Goal: Task Accomplishment & Management: Complete application form

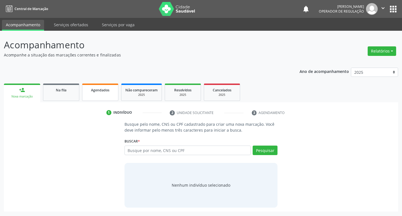
click at [92, 89] on span "Agendados" at bounding box center [100, 90] width 18 height 5
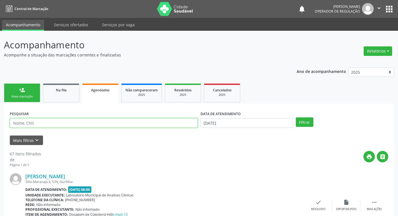
click at [94, 122] on input "text" at bounding box center [104, 122] width 188 height 9
type input "702108766218292"
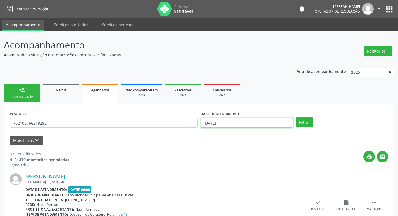
click at [265, 125] on input "[DATE]" at bounding box center [247, 122] width 92 height 9
click at [303, 120] on button "Filtrar" at bounding box center [305, 121] width 18 height 9
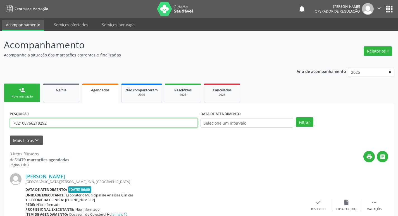
click at [52, 122] on input "702108766218292" at bounding box center [104, 122] width 188 height 9
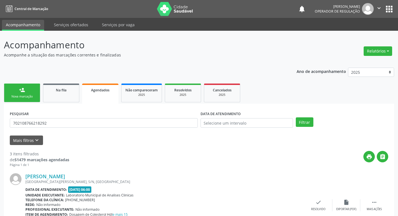
click at [36, 99] on link "person_add Nova marcação" at bounding box center [22, 93] width 36 height 19
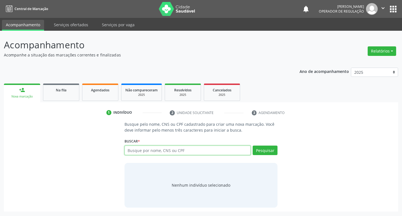
click at [143, 151] on input "text" at bounding box center [188, 150] width 127 height 9
paste input "702108766218292"
type input "702108766218292"
click at [263, 146] on button "Pesquisar" at bounding box center [265, 150] width 25 height 9
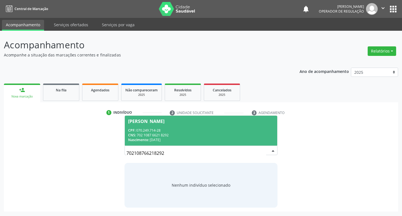
click at [201, 127] on span "[PERSON_NAME] CPF: 070.249.714-28 CNS: 702 1087 6621 8292 Nascimento: [DATE]" at bounding box center [201, 131] width 153 height 30
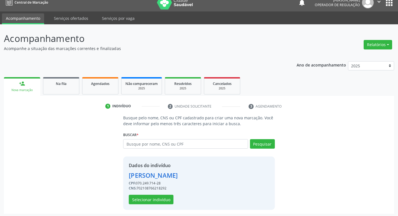
scroll to position [8, 0]
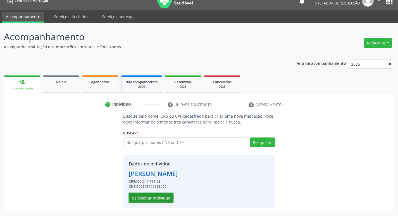
click at [161, 200] on button "Selecionar indivíduo" at bounding box center [151, 197] width 45 height 9
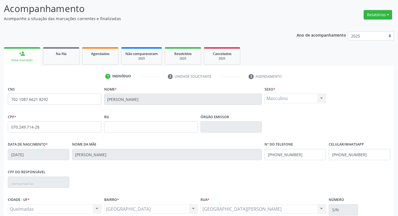
scroll to position [87, 0]
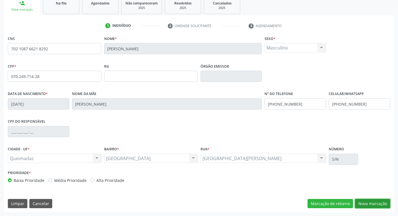
click at [377, 203] on button "Nova marcação" at bounding box center [372, 203] width 35 height 9
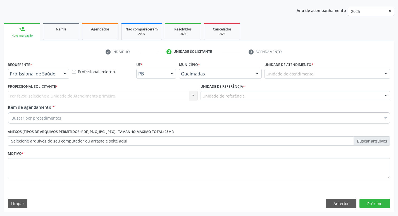
scroll to position [61, 0]
click at [348, 203] on button "Anterior" at bounding box center [341, 203] width 31 height 9
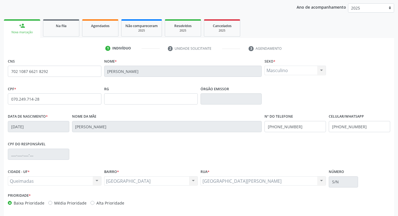
scroll to position [87, 0]
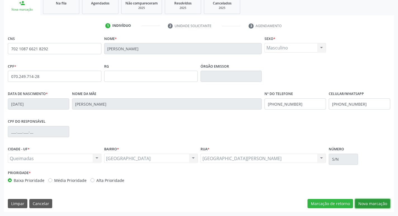
click at [380, 204] on button "Nova marcação" at bounding box center [372, 203] width 35 height 9
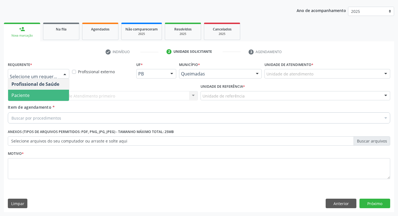
click at [30, 96] on span "Paciente" at bounding box center [38, 95] width 61 height 11
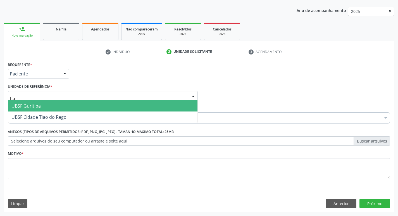
type input "tiao"
click at [35, 104] on span "UBSF Cidade Tiao do Rego" at bounding box center [38, 106] width 55 height 6
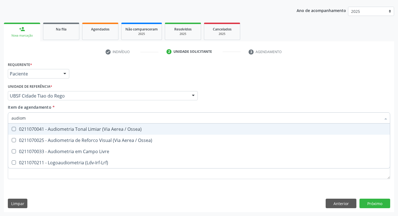
type input "audiome"
click at [58, 128] on div "0211070041 - Audiometria Tonal Limiar (Via Aerea / Ossea)" at bounding box center [198, 129] width 375 height 4
checkbox Ossea\) "true"
click at [260, 85] on div "Profissional Solicitante Por favor, selecione a Unidade de Atendimento primeiro…" at bounding box center [198, 93] width 385 height 22
checkbox Ossea\) "true"
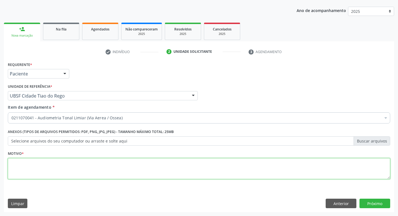
click at [77, 162] on textarea at bounding box center [199, 168] width 382 height 21
type textarea "avaliação"
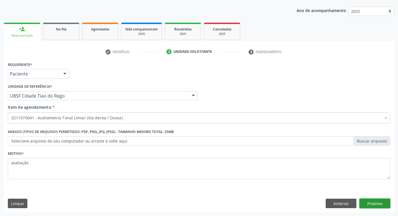
drag, startPoint x: 364, startPoint y: 204, endPoint x: 0, endPoint y: 3, distance: 415.9
click at [364, 204] on button "Próximo" at bounding box center [375, 203] width 31 height 9
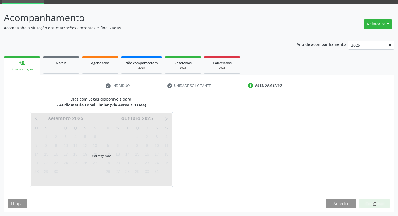
scroll to position [27, 0]
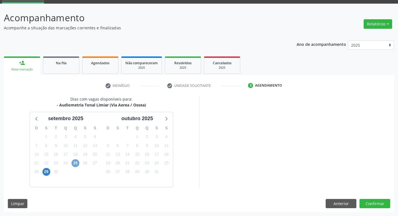
click at [78, 164] on span "25" at bounding box center [76, 163] width 8 height 8
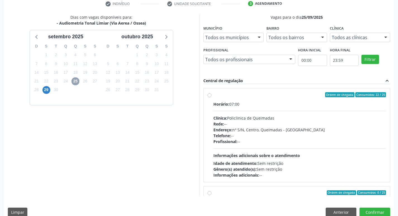
scroll to position [118, 0]
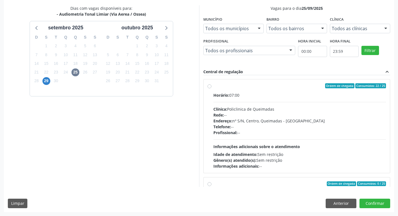
click at [280, 90] on label "Ordem de chegada Consumidos: 22 / 25 Horário: 07:00 Clínica: Policlinica de Que…" at bounding box center [299, 126] width 173 height 86
click at [211, 88] on input "Ordem de chegada Consumidos: 22 / 25 Horário: 07:00 Clínica: Policlinica de Que…" at bounding box center [210, 85] width 4 height 5
radio input "true"
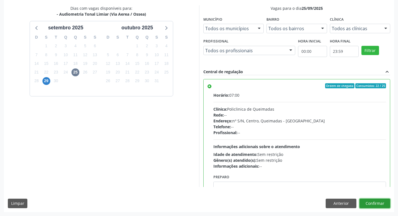
click at [379, 200] on button "Confirmar" at bounding box center [375, 203] width 31 height 9
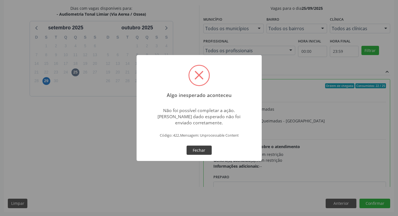
click at [200, 149] on button "Fechar" at bounding box center [199, 150] width 25 height 9
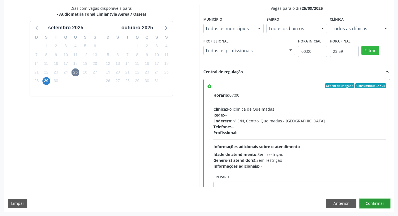
click at [381, 204] on button "Confirmar" at bounding box center [375, 203] width 31 height 9
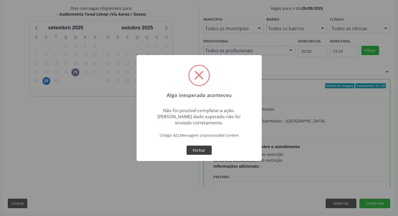
click at [192, 149] on button "Fechar" at bounding box center [199, 150] width 25 height 9
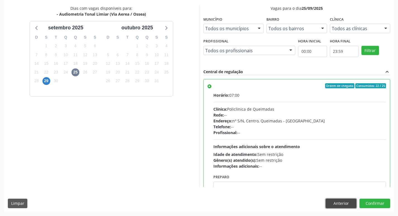
click at [337, 204] on button "Anterior" at bounding box center [341, 203] width 31 height 9
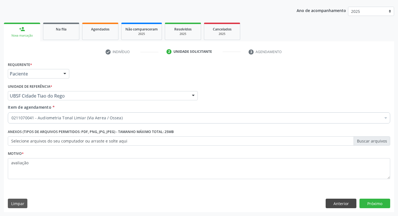
scroll to position [61, 0]
click at [340, 201] on button "Anterior" at bounding box center [341, 203] width 31 height 9
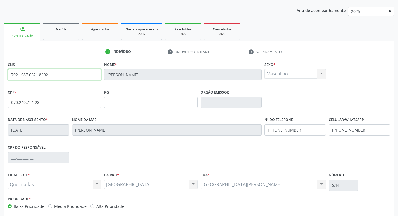
click at [53, 70] on input "702 1087 6621 8292" at bounding box center [55, 74] width 94 height 11
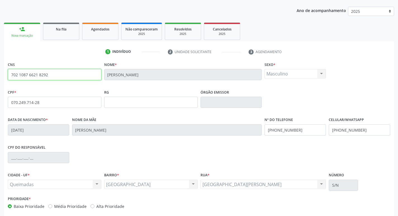
click at [53, 70] on input "702 1087 6621 8292" at bounding box center [55, 74] width 94 height 11
click at [111, 35] on link "Agendados" at bounding box center [100, 31] width 36 height 17
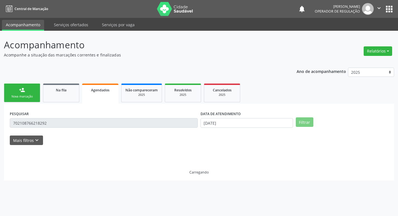
scroll to position [0, 0]
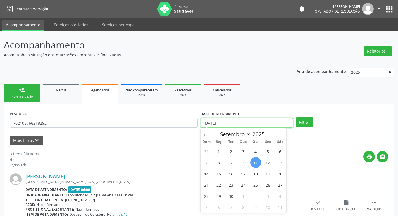
click at [238, 125] on input "[DATE]" at bounding box center [247, 122] width 92 height 9
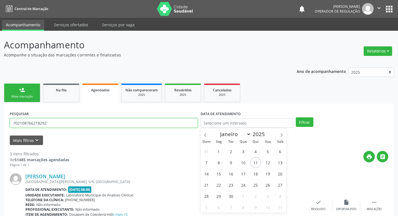
click at [97, 125] on input "702108766218292" at bounding box center [104, 122] width 188 height 9
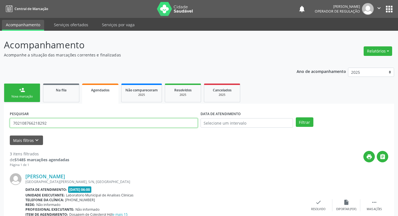
click at [97, 125] on input "702108766218292" at bounding box center [104, 122] width 188 height 9
paste input "702 1087 6621 8292"
type input "702 1087 6621 8292"
click at [296, 117] on button "Filtrar" at bounding box center [305, 121] width 18 height 9
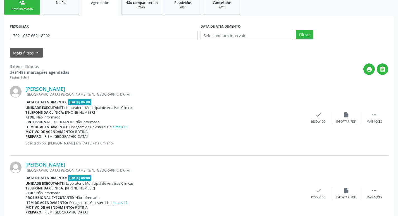
scroll to position [76, 0]
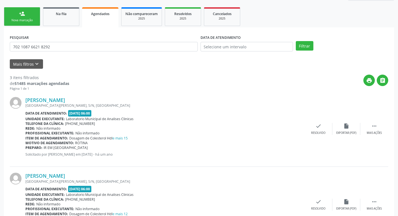
click at [26, 17] on link "person_add Nova marcação" at bounding box center [22, 16] width 36 height 19
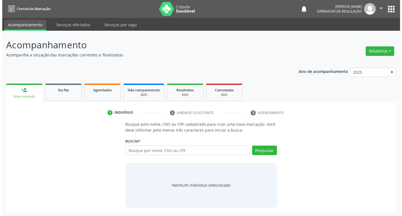
scroll to position [0, 0]
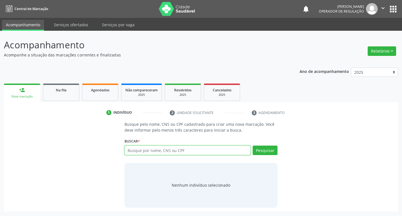
click at [231, 150] on input "text" at bounding box center [188, 150] width 127 height 9
paste input "702 1087 6621 8292"
type input "702 1087 6621 8292"
click at [272, 151] on button "Pesquisar" at bounding box center [265, 150] width 25 height 9
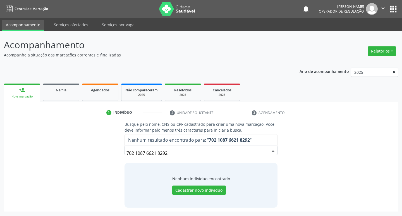
click at [239, 76] on div "Ano de acompanhamento 2025 2024 2023 2022 2021 person_add Nova marcação Na fila…" at bounding box center [201, 138] width 394 height 148
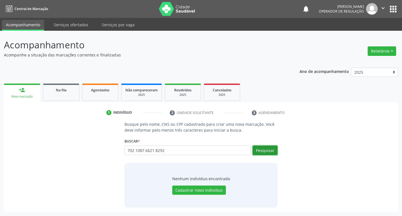
click at [267, 153] on button "Pesquisar" at bounding box center [265, 150] width 25 height 9
click at [71, 91] on div "Na fila" at bounding box center [61, 90] width 28 height 6
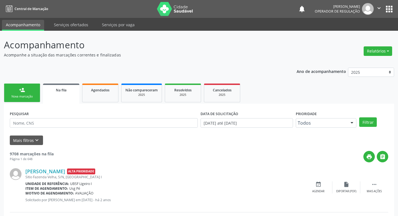
click at [26, 94] on div "Nova marcação" at bounding box center [22, 96] width 28 height 4
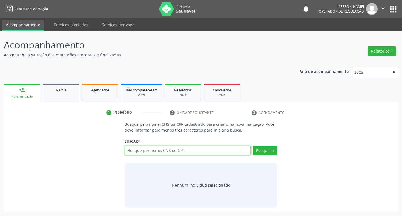
click at [150, 151] on input "text" at bounding box center [188, 150] width 127 height 9
paste input "702 1087 6621 8292"
click at [157, 149] on input "702 1087 6621 8292" at bounding box center [188, 150] width 127 height 9
click at [154, 149] on input "702 1087 6621 8292" at bounding box center [188, 150] width 127 height 9
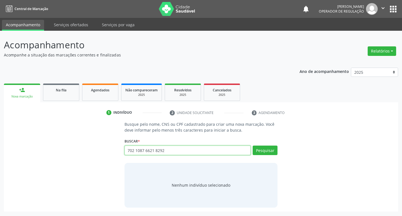
click at [158, 150] on input "702 1087 6621 8292" at bounding box center [188, 150] width 127 height 9
click at [155, 149] on input "702 1087 6621 8292" at bounding box center [188, 150] width 127 height 9
click at [145, 150] on input "702 1087 66218292" at bounding box center [188, 150] width 127 height 9
click at [136, 150] on input "702 108766218292" at bounding box center [188, 150] width 127 height 9
type input "702108766218292"
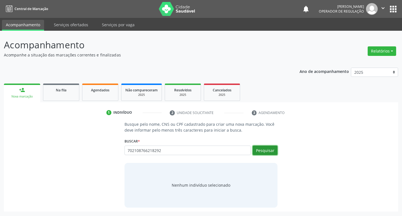
click at [258, 149] on button "Pesquisar" at bounding box center [265, 150] width 25 height 9
type input "702108766218292"
